Goal: Task Accomplishment & Management: Use online tool/utility

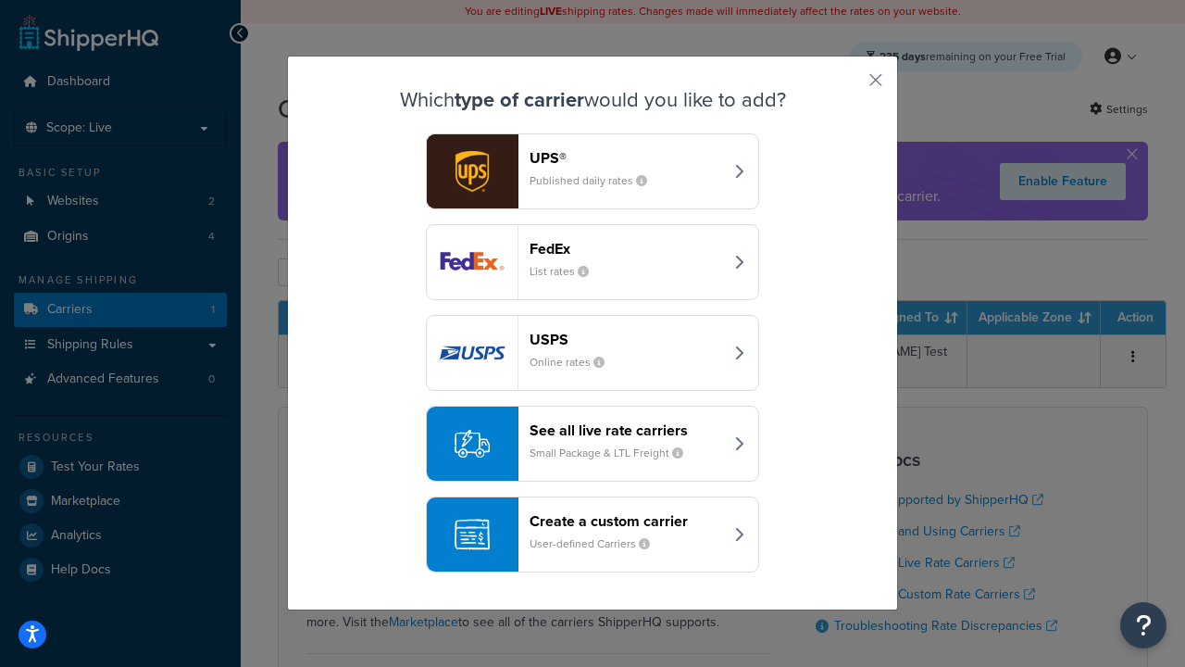
click at [593, 534] on div "Create a custom carrier User-defined Carriers" at bounding box center [626, 534] width 193 height 44
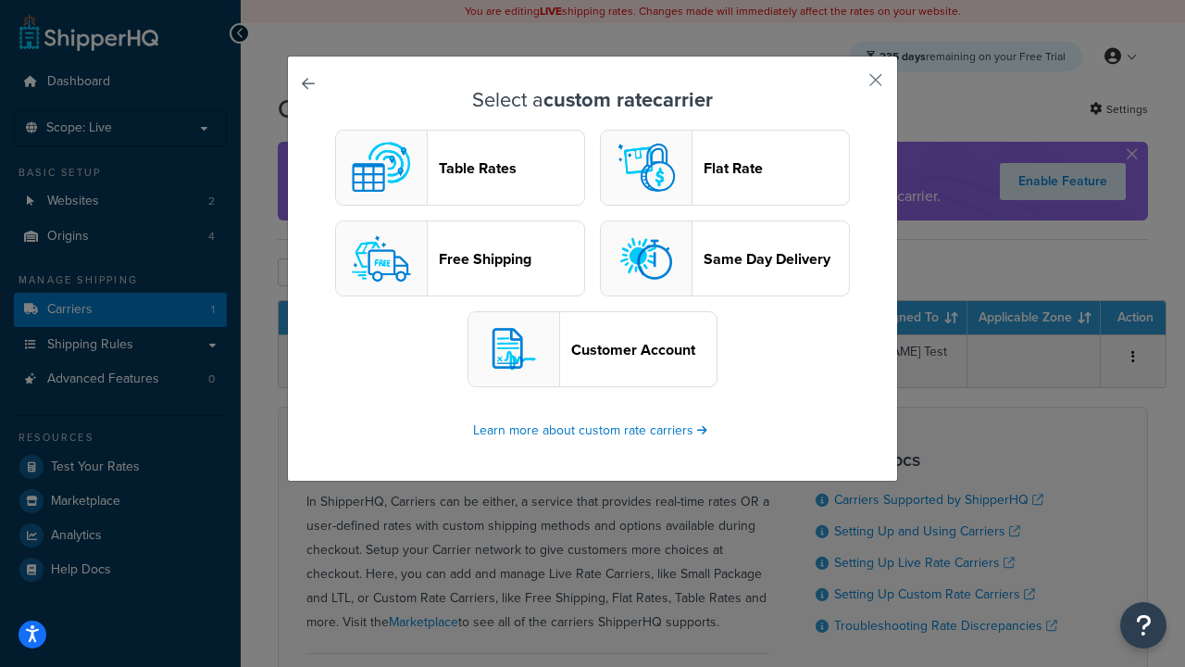
click at [460, 168] on header "Table Rates" at bounding box center [511, 168] width 145 height 18
